Goal: Communication & Community: Answer question/provide support

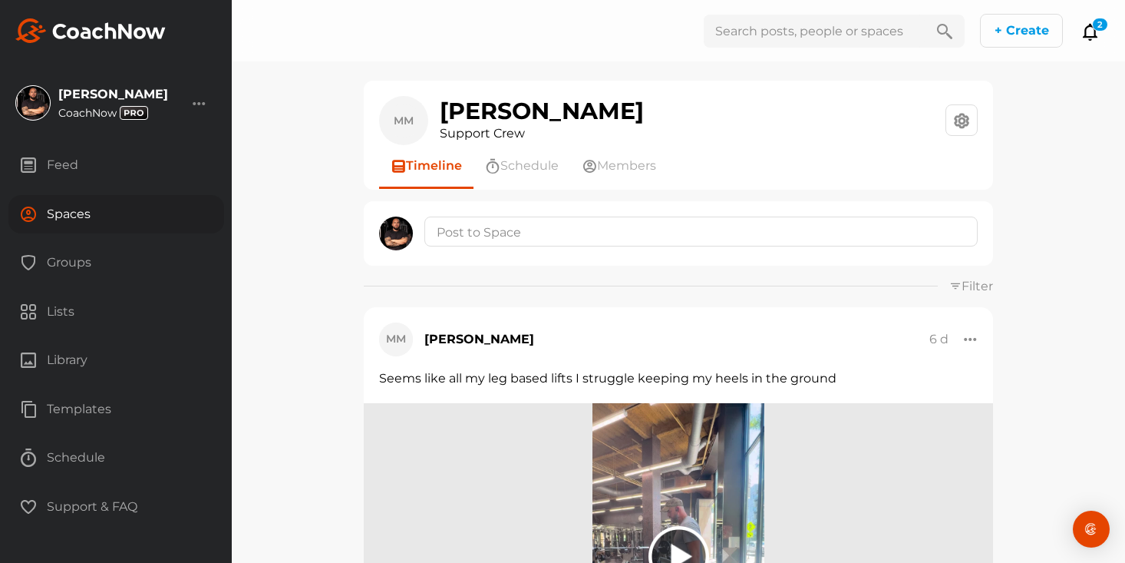
click at [75, 217] on div "Spaces" at bounding box center [116, 214] width 216 height 38
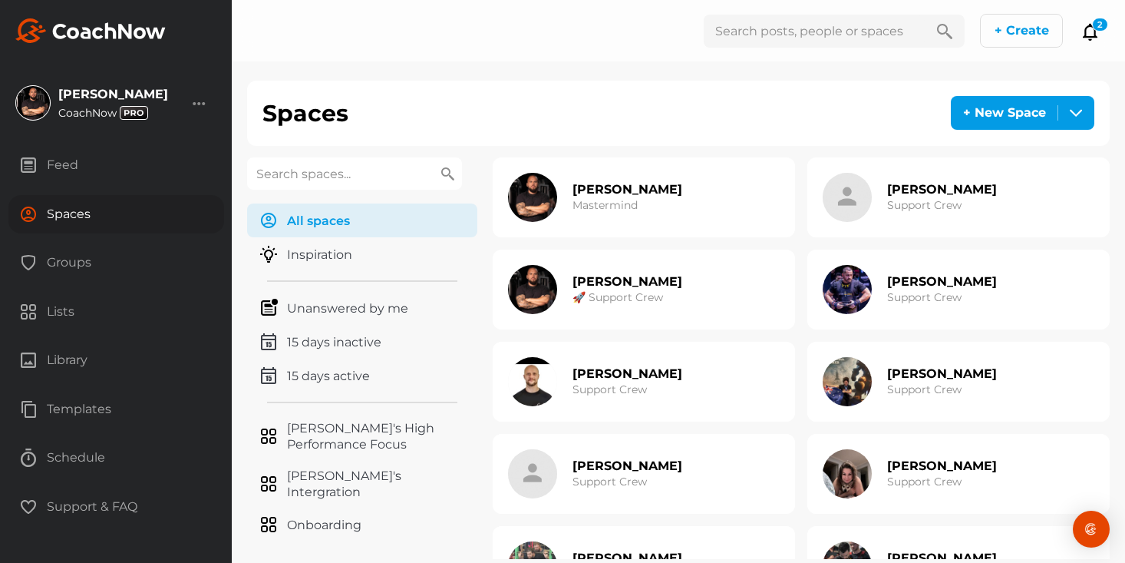
click at [894, 275] on h2 "[PERSON_NAME]" at bounding box center [942, 281] width 110 height 16
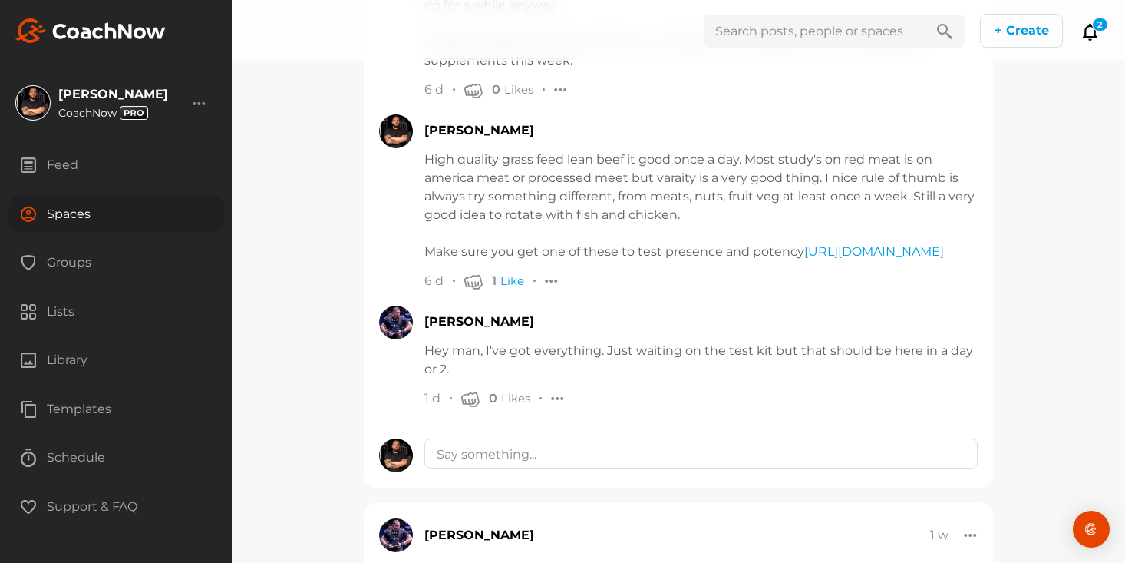
scroll to position [1407, 0]
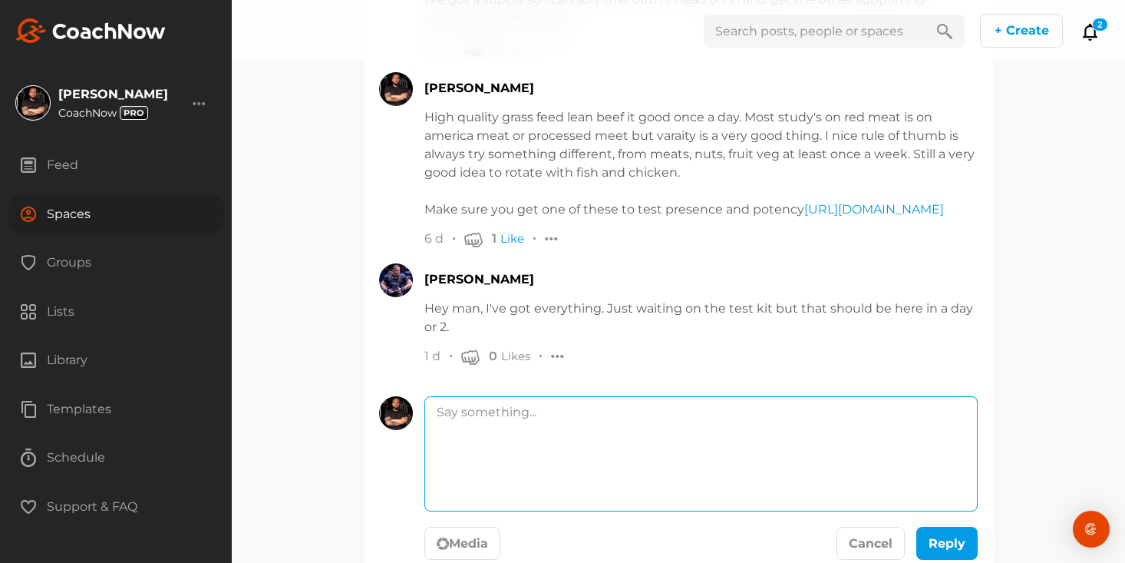
click at [570, 448] on textarea at bounding box center [700, 453] width 553 height 115
paste textarea "https://www.loom.com/share/ead1237c266a4926bc00c99f1eccc251?sid=fd1a0b18-8df9-4…"
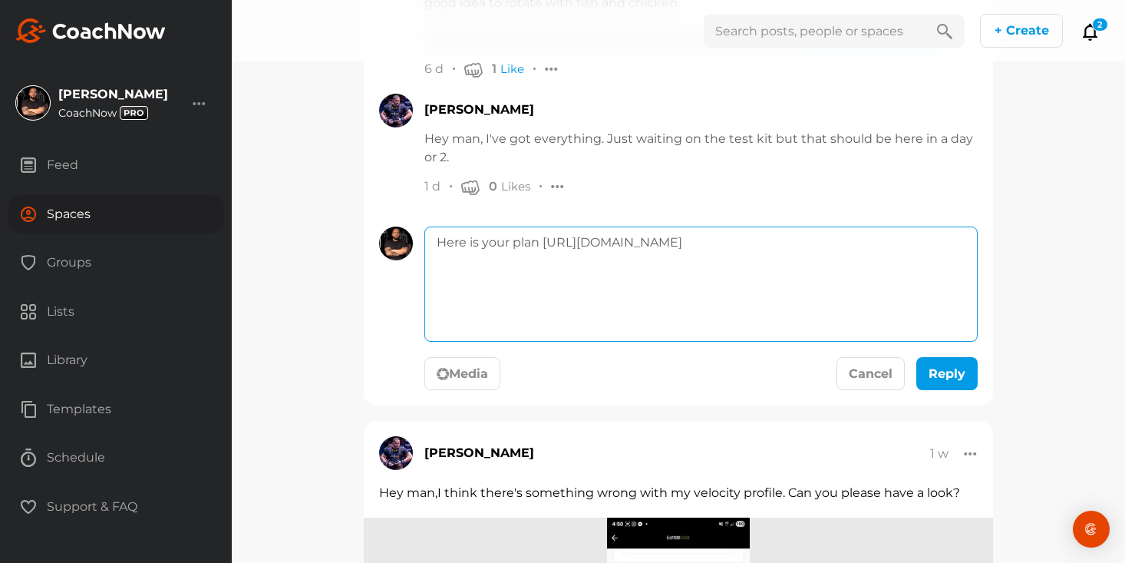
scroll to position [1596, 0]
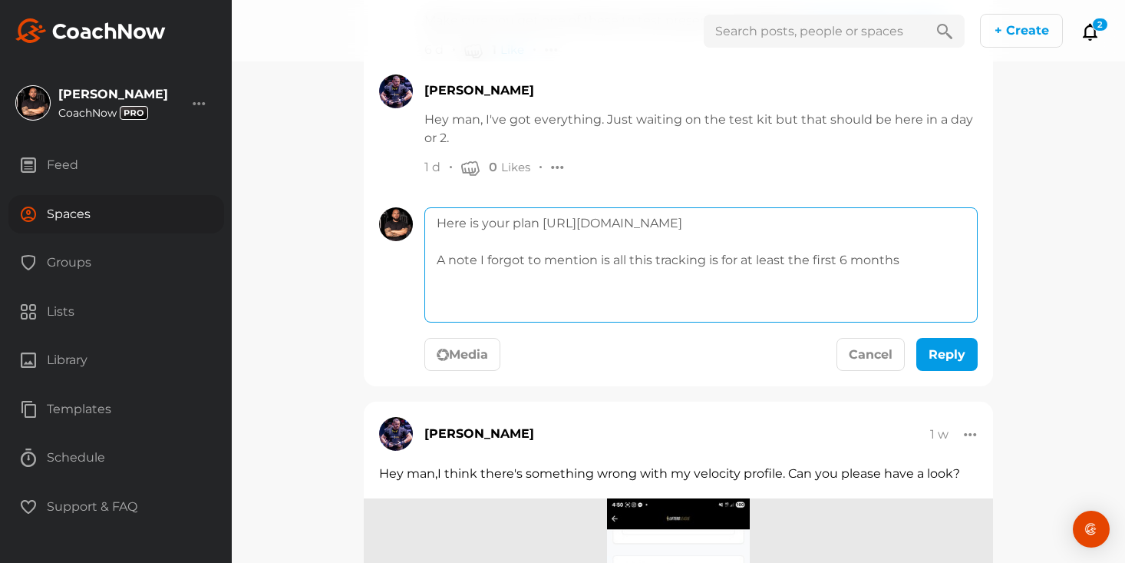
click at [846, 316] on textarea "Here is your plan https://www.loom.com/share/ead1237c266a4926bc00c99f1eccc251?s…" at bounding box center [700, 264] width 553 height 115
click at [920, 313] on textarea "Here is your plan https://www.loom.com/share/ead1237c266a4926bc00c99f1eccc251?s…" at bounding box center [700, 264] width 553 height 115
type textarea "Here is your plan https://www.loom.com/share/ead1237c266a4926bc00c99f1eccc251?s…"
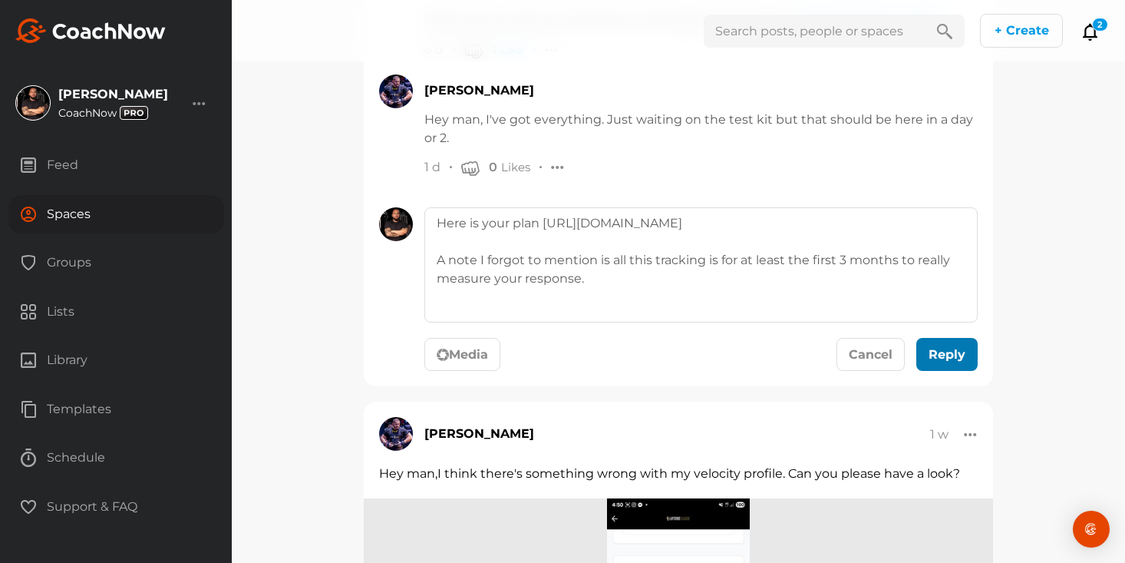
click at [962, 364] on div "submit" at bounding box center [947, 354] width 34 height 18
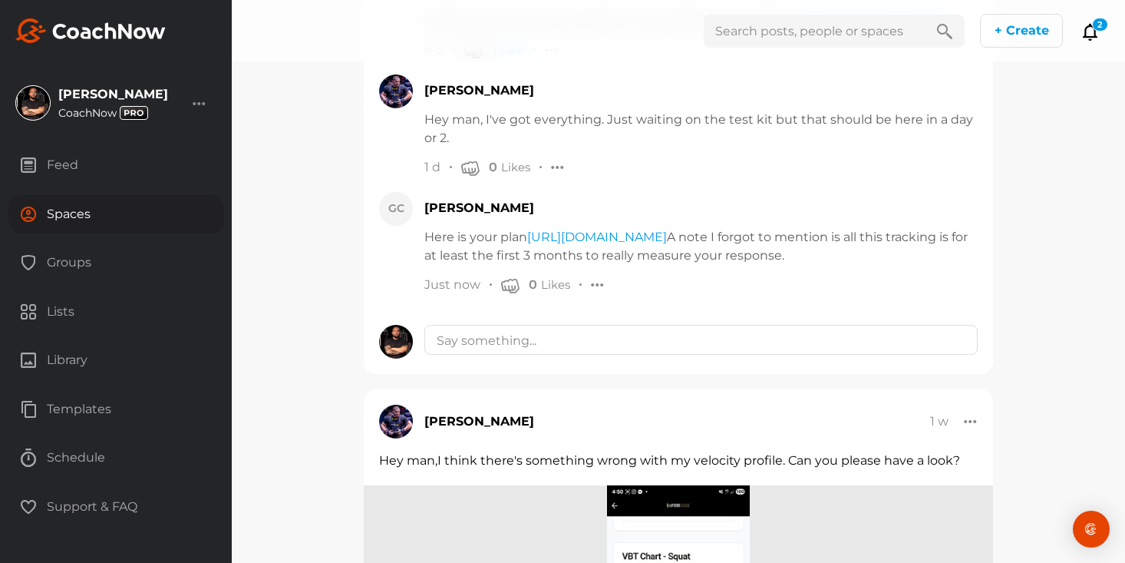
click at [85, 221] on div "Spaces" at bounding box center [116, 214] width 216 height 38
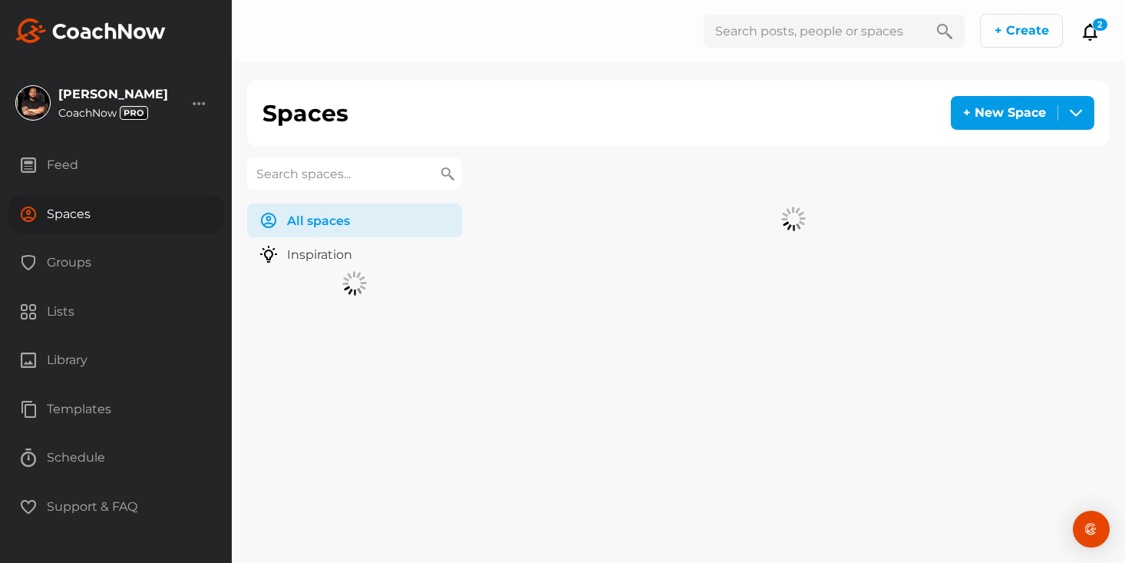
click at [90, 267] on div "Groups" at bounding box center [116, 262] width 216 height 38
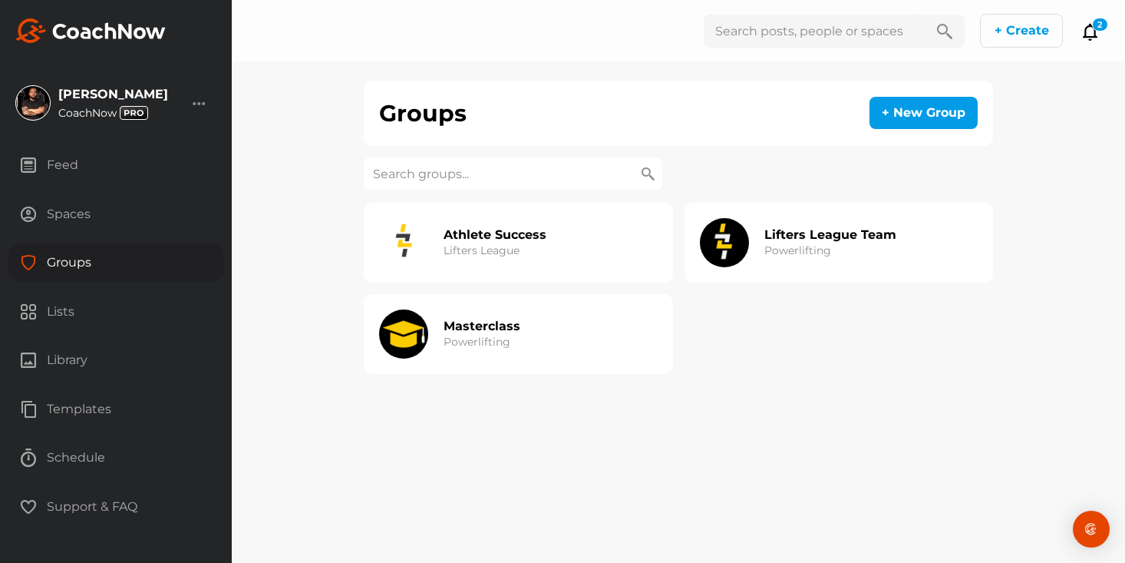
click at [94, 217] on div "Spaces" at bounding box center [116, 214] width 216 height 38
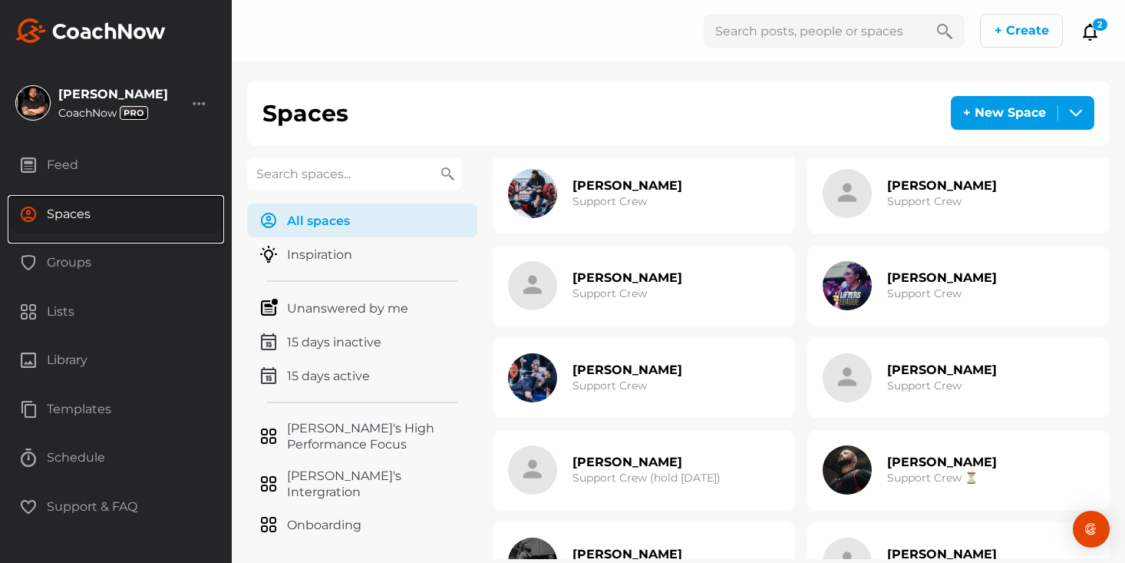
scroll to position [839, 0]
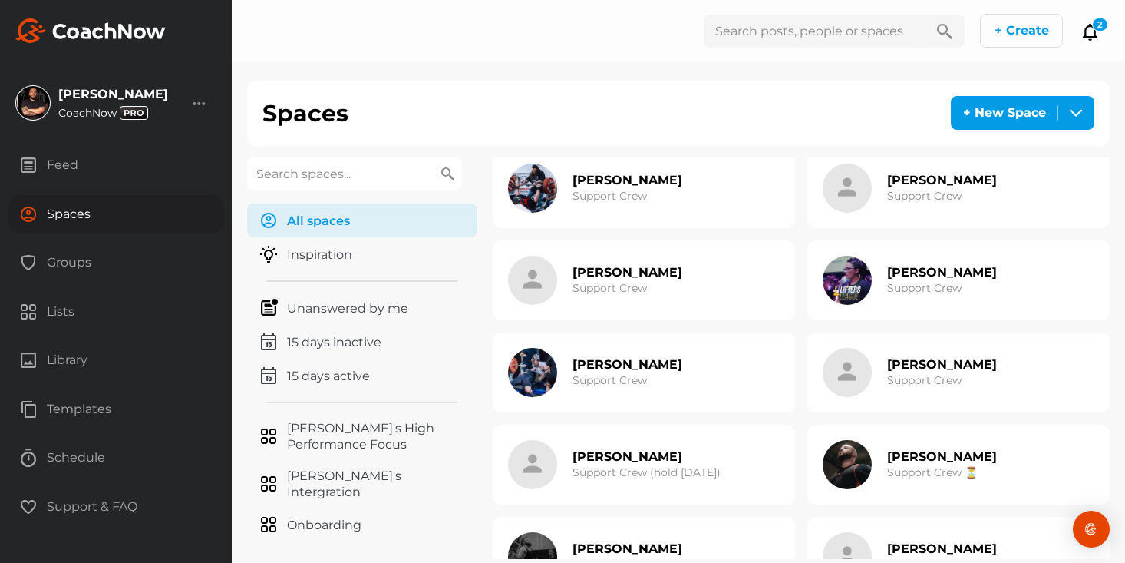
click at [845, 367] on img at bounding box center [847, 372] width 49 height 49
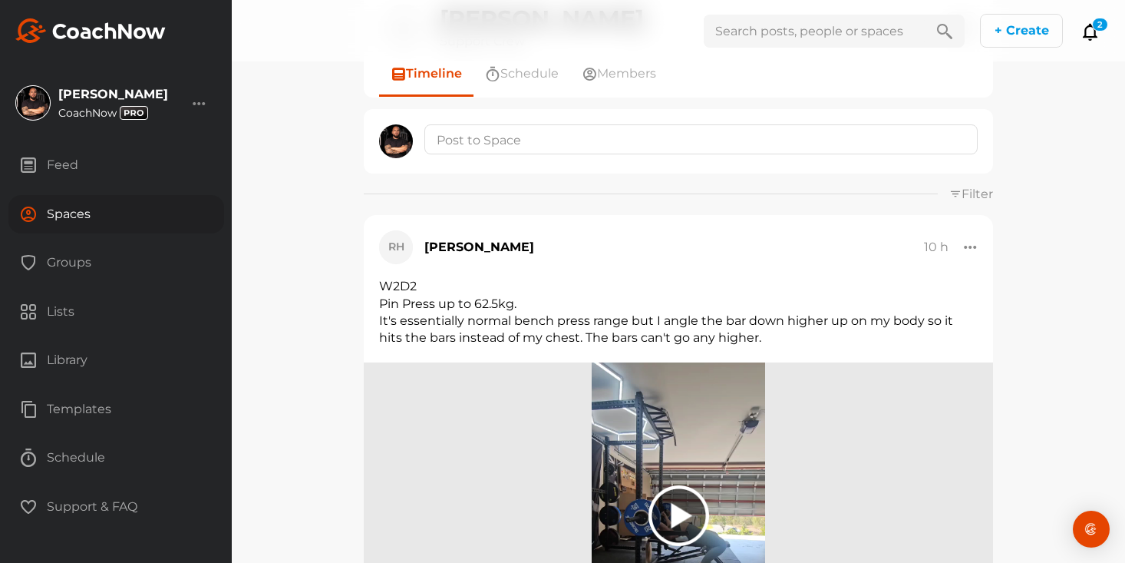
scroll to position [54, 0]
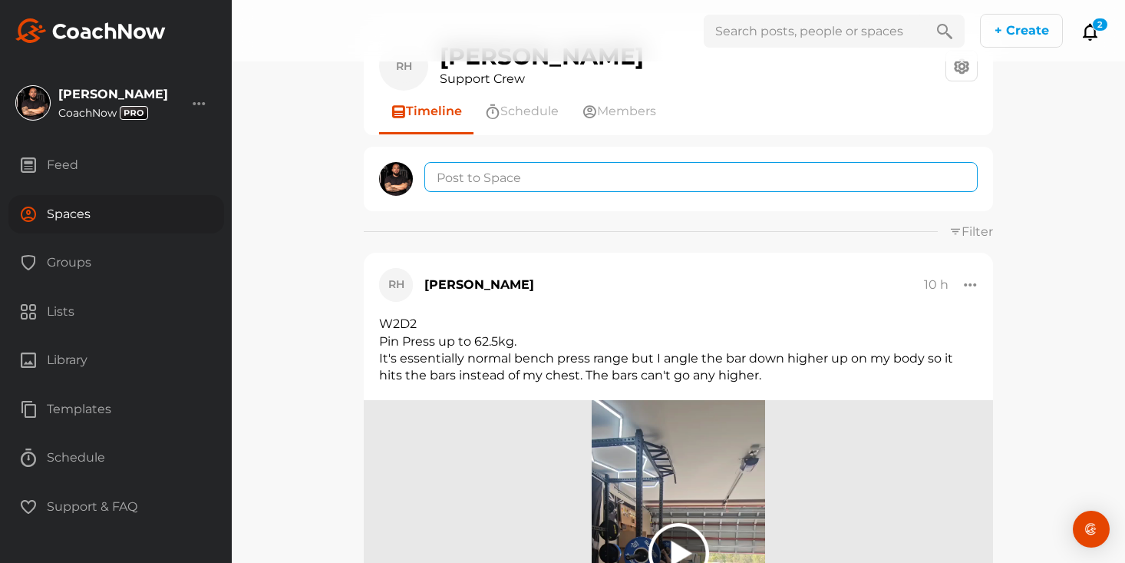
click at [506, 165] on textarea at bounding box center [700, 177] width 553 height 30
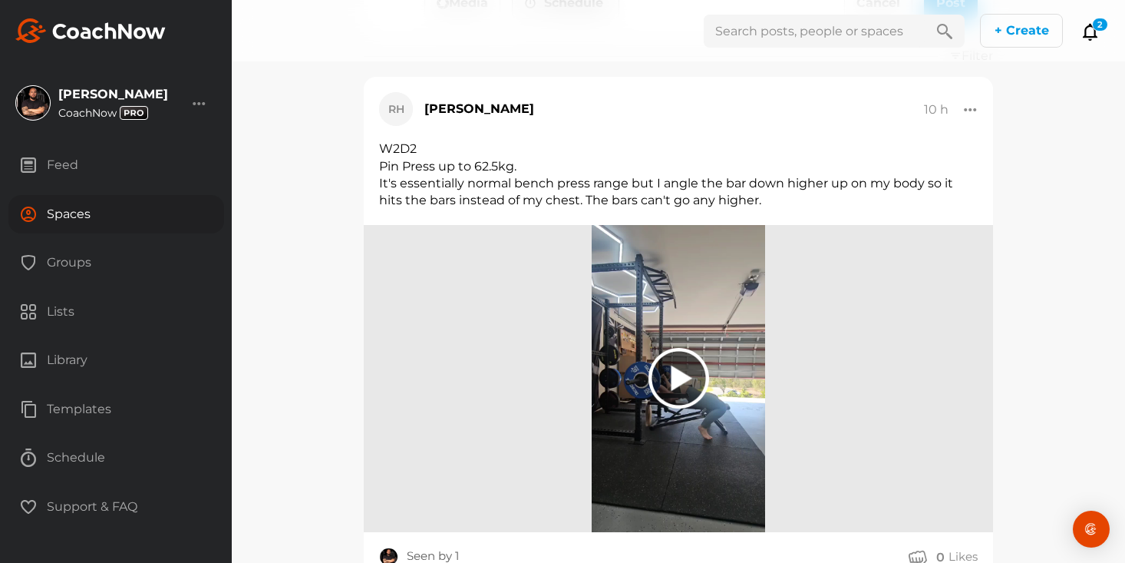
scroll to position [0, 0]
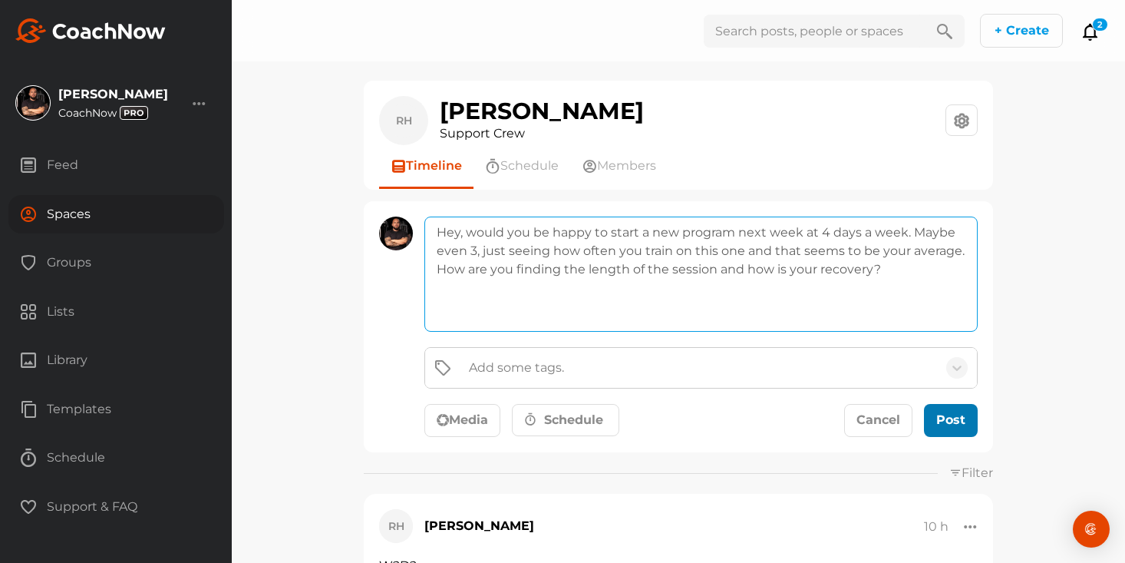
type textarea "Hey, would you be happy to start a new program next week at 4 days a week. Mayb…"
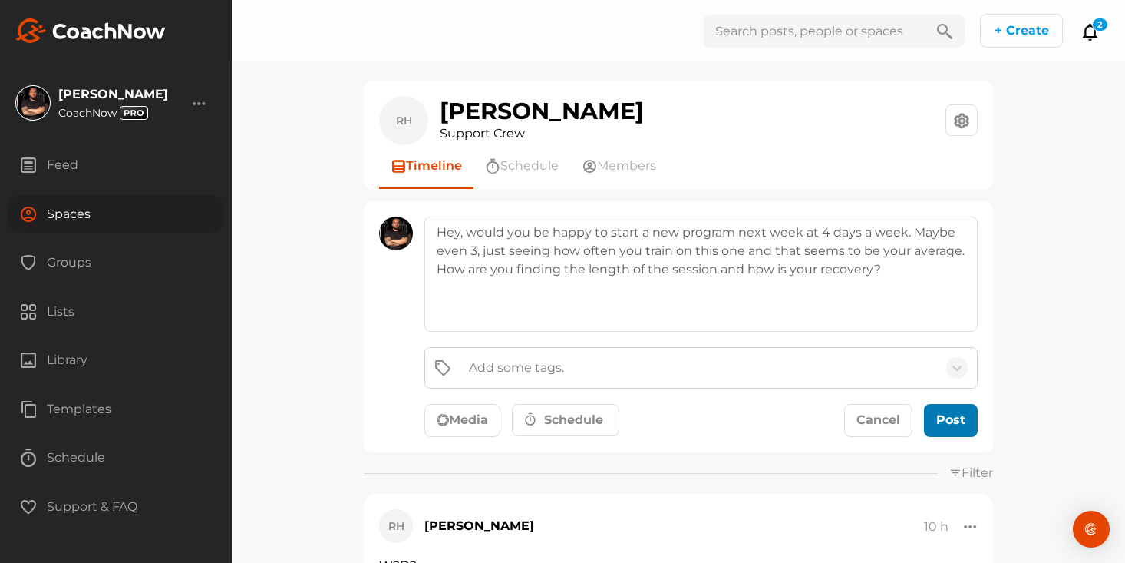
click at [953, 414] on div "submit" at bounding box center [951, 420] width 34 height 18
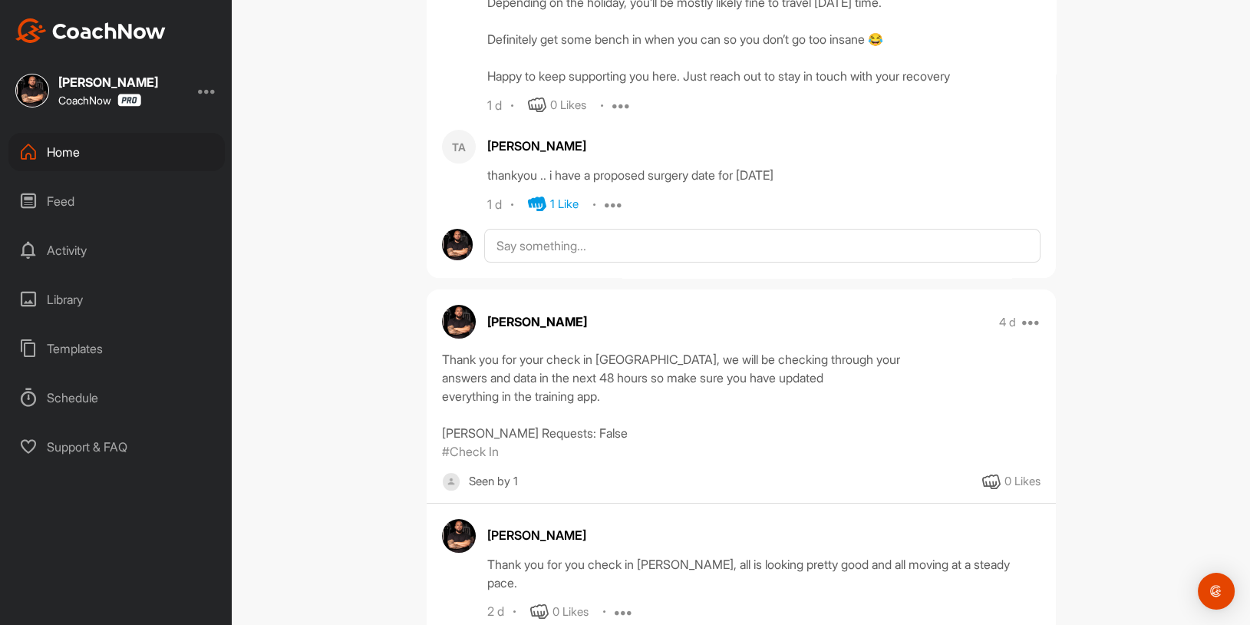
scroll to position [670, 0]
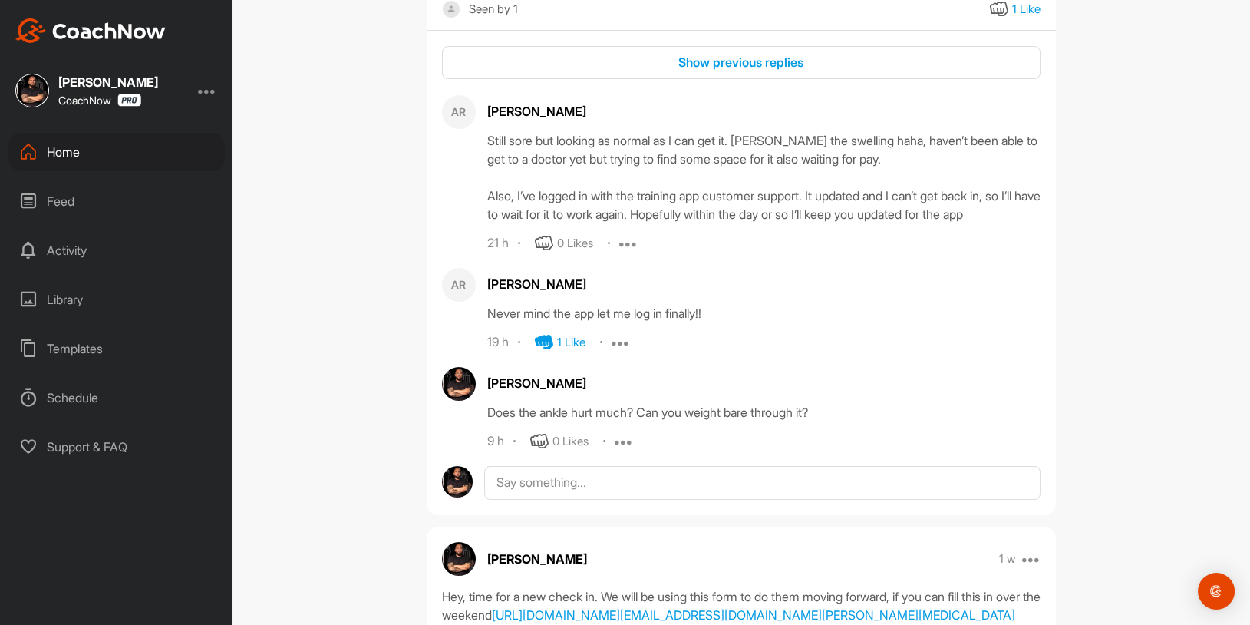
scroll to position [507, 0]
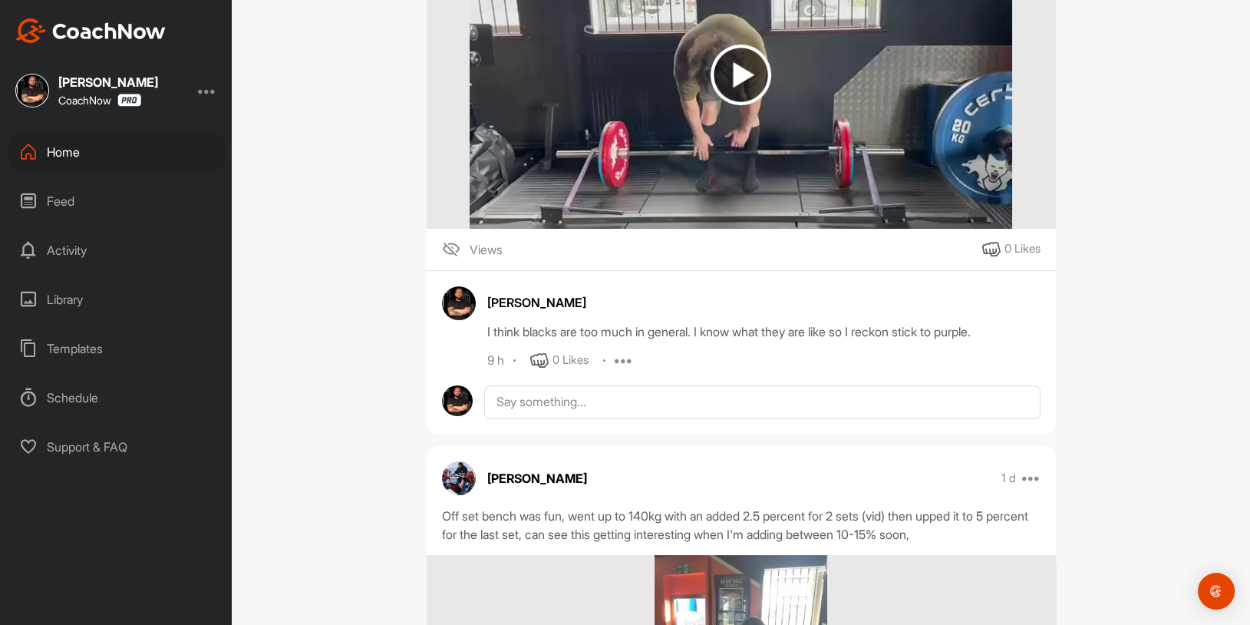
scroll to position [592, 0]
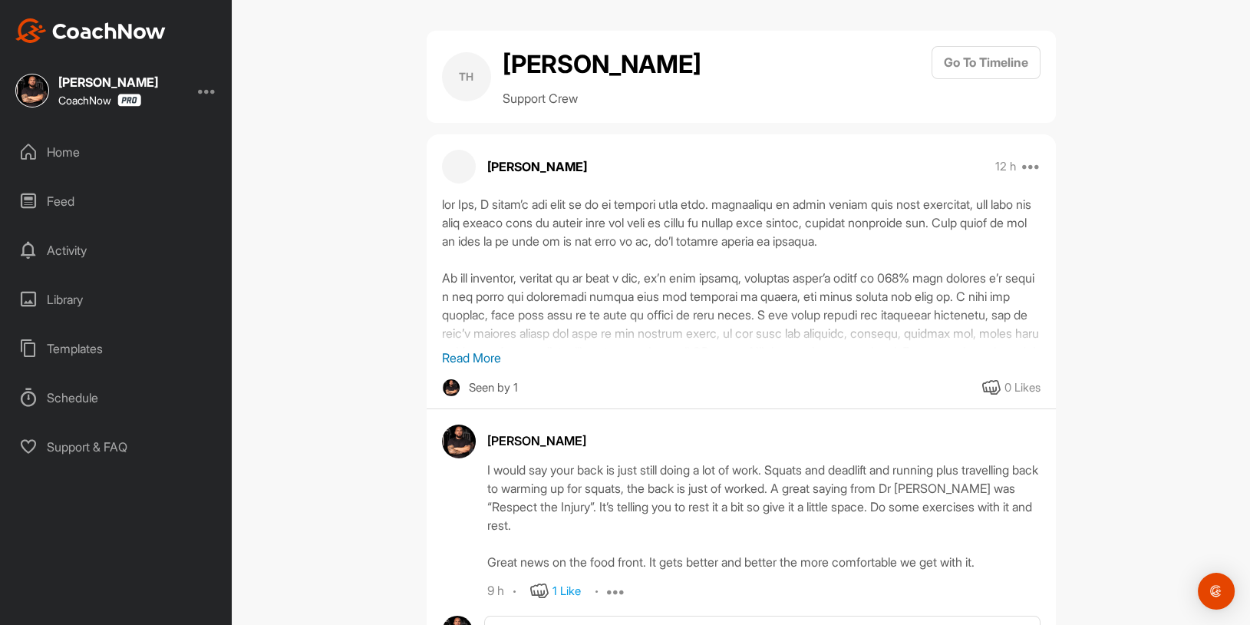
scroll to position [74, 0]
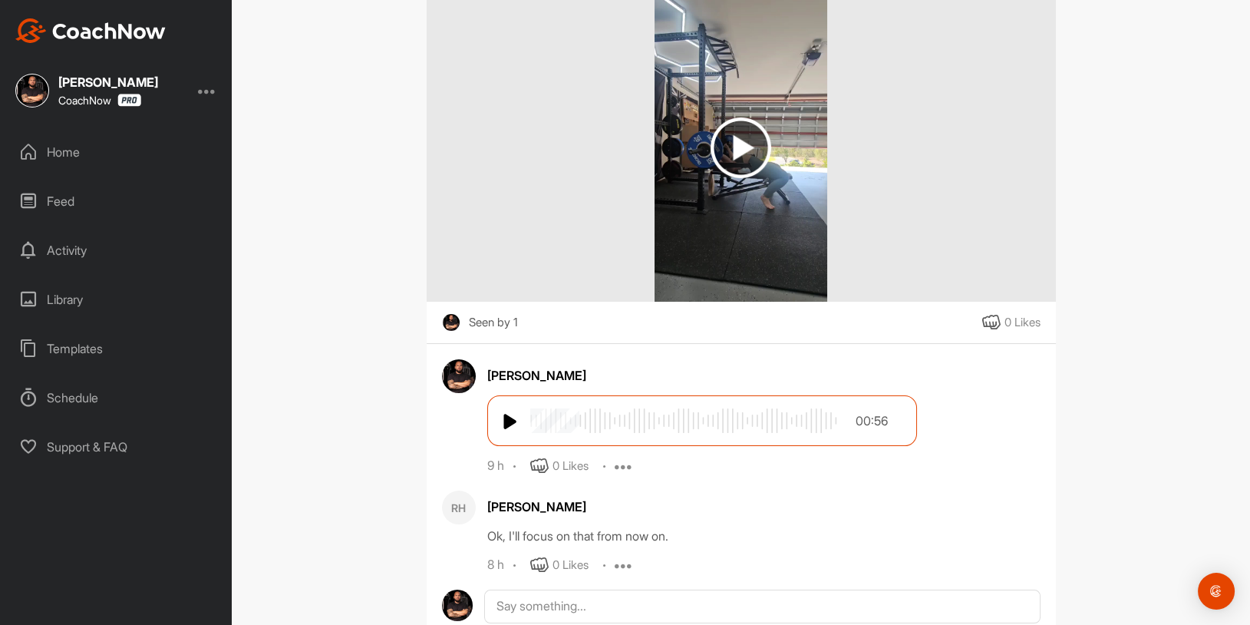
scroll to position [332, 0]
